Goal: Transaction & Acquisition: Purchase product/service

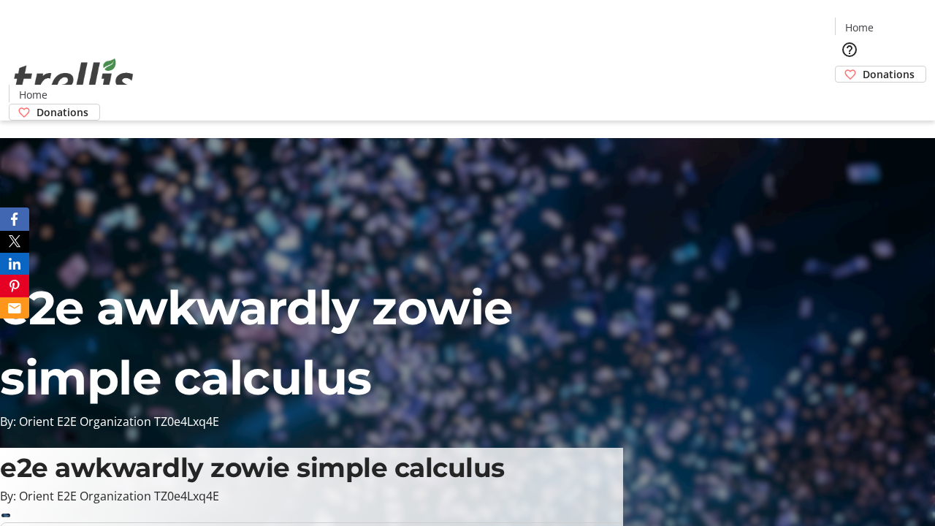
click at [863, 66] on span "Donations" at bounding box center [889, 73] width 52 height 15
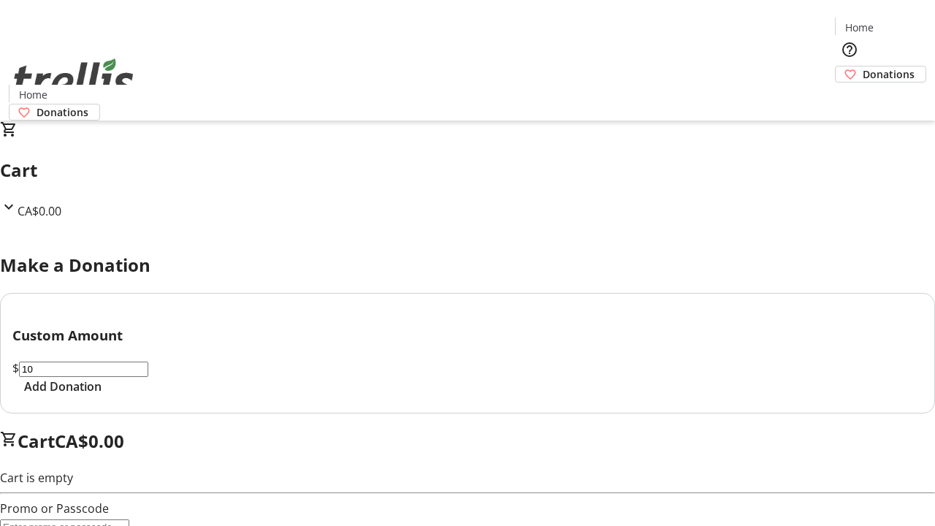
click at [102, 395] on span "Add Donation" at bounding box center [62, 387] width 77 height 18
select select "CA"
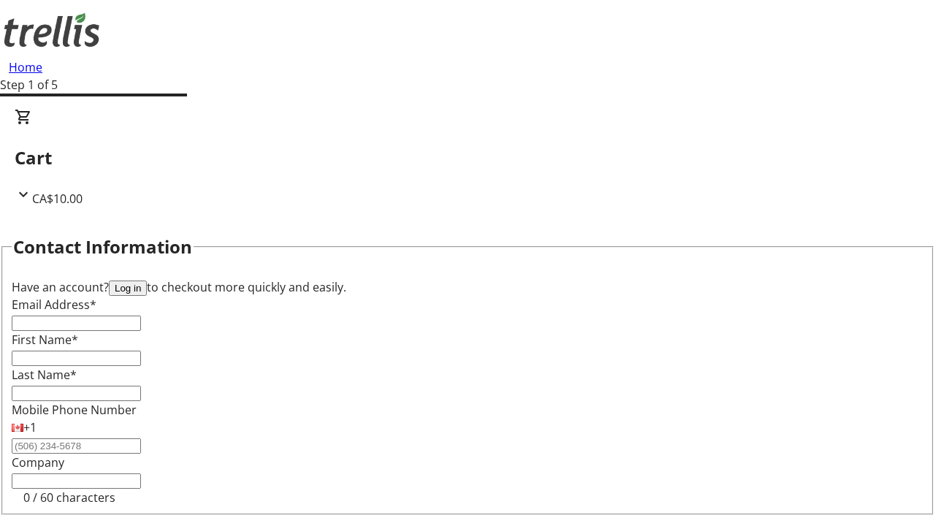
click at [147, 281] on button "Log in" at bounding box center [128, 288] width 38 height 15
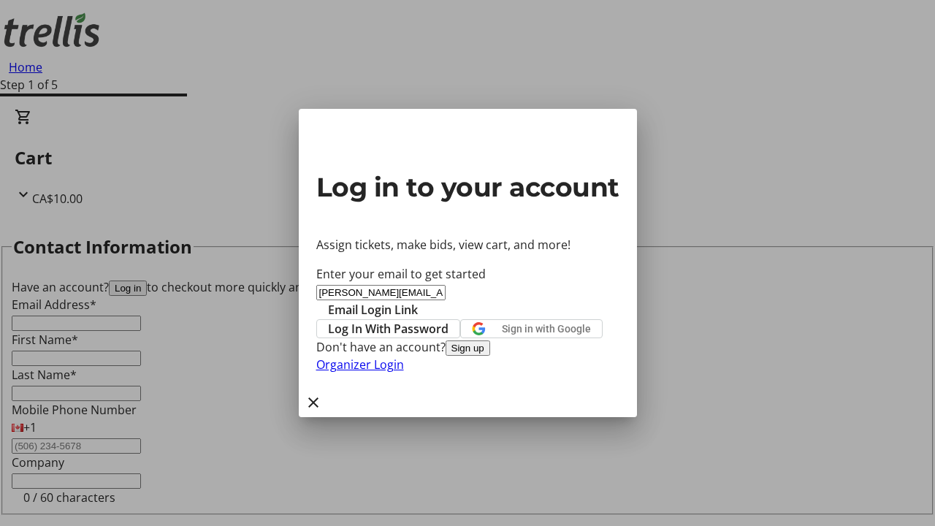
type input "[PERSON_NAME][EMAIL_ADDRESS][DOMAIN_NAME]"
click at [418, 301] on span "Email Login Link" at bounding box center [373, 310] width 90 height 18
